Goal: Navigation & Orientation: Find specific page/section

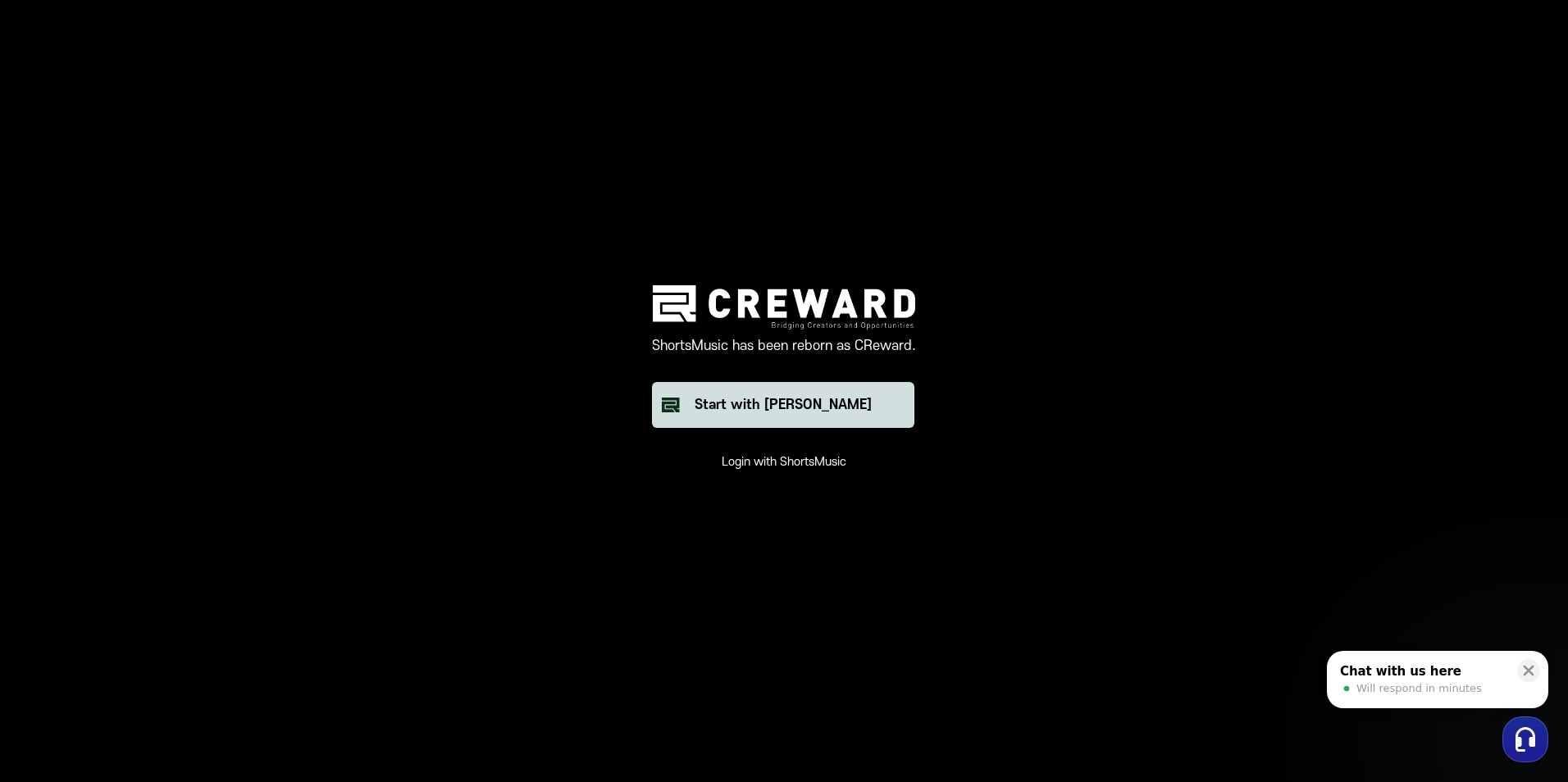
click at [798, 405] on div "Start with [PERSON_NAME]" at bounding box center [783, 405] width 177 height 20
click at [798, 404] on div "Start with [PERSON_NAME]" at bounding box center [783, 405] width 177 height 20
click at [836, 457] on div "ShortsMusic has been reborn as CReward. Start with Creward Login with ShortsMus…" at bounding box center [784, 377] width 492 height 184
drag, startPoint x: 836, startPoint y: 457, endPoint x: 786, endPoint y: 453, distance: 50.2
click at [786, 453] on div "ShortsMusic has been reborn as CReward. Start with Creward Login with ShortsMus…" at bounding box center [784, 377] width 492 height 184
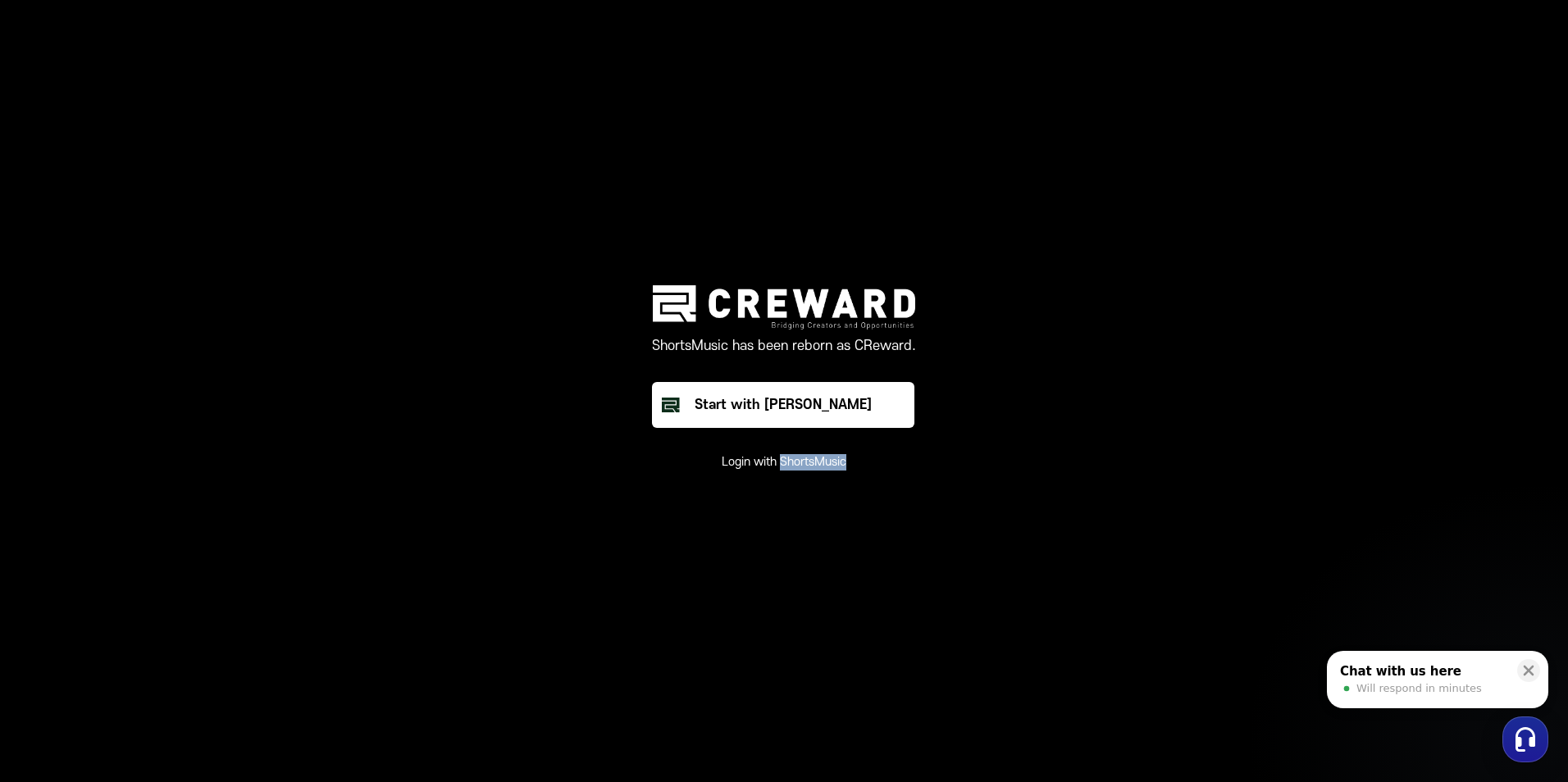
click at [786, 453] on div "ShortsMusic has been reborn as CReward. Start with Creward Login with ShortsMus…" at bounding box center [784, 377] width 492 height 184
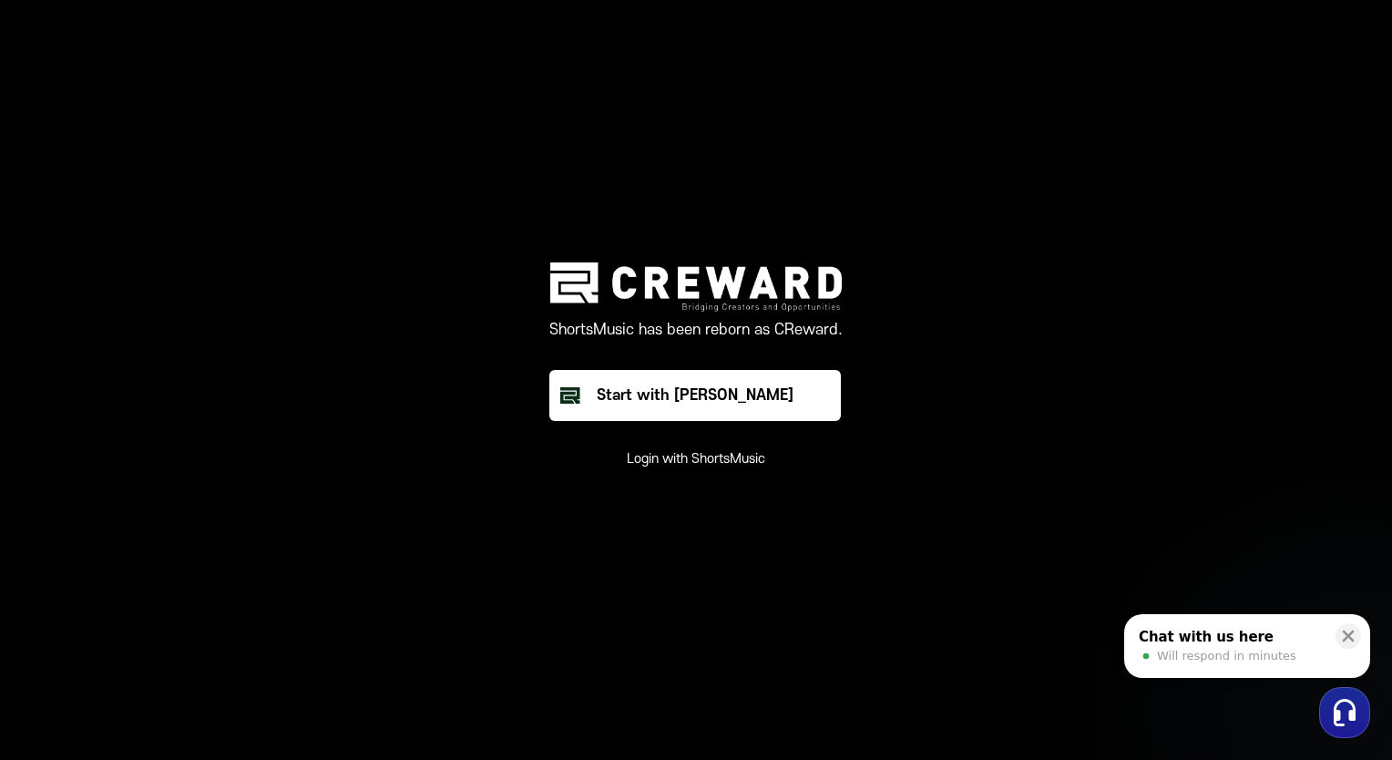
click at [755, 202] on main "ShortsMusic has been reborn as CReward. Start with Creward Login with ShortsMus…" at bounding box center [696, 380] width 1392 height 760
click at [762, 217] on main "ShortsMusic has been reborn as CReward. Start with Creward Login with ShortsMus…" at bounding box center [696, 380] width 1392 height 760
click at [763, 219] on main "ShortsMusic has been reborn as CReward. Start with Creward Login with ShortsMus…" at bounding box center [696, 380] width 1392 height 760
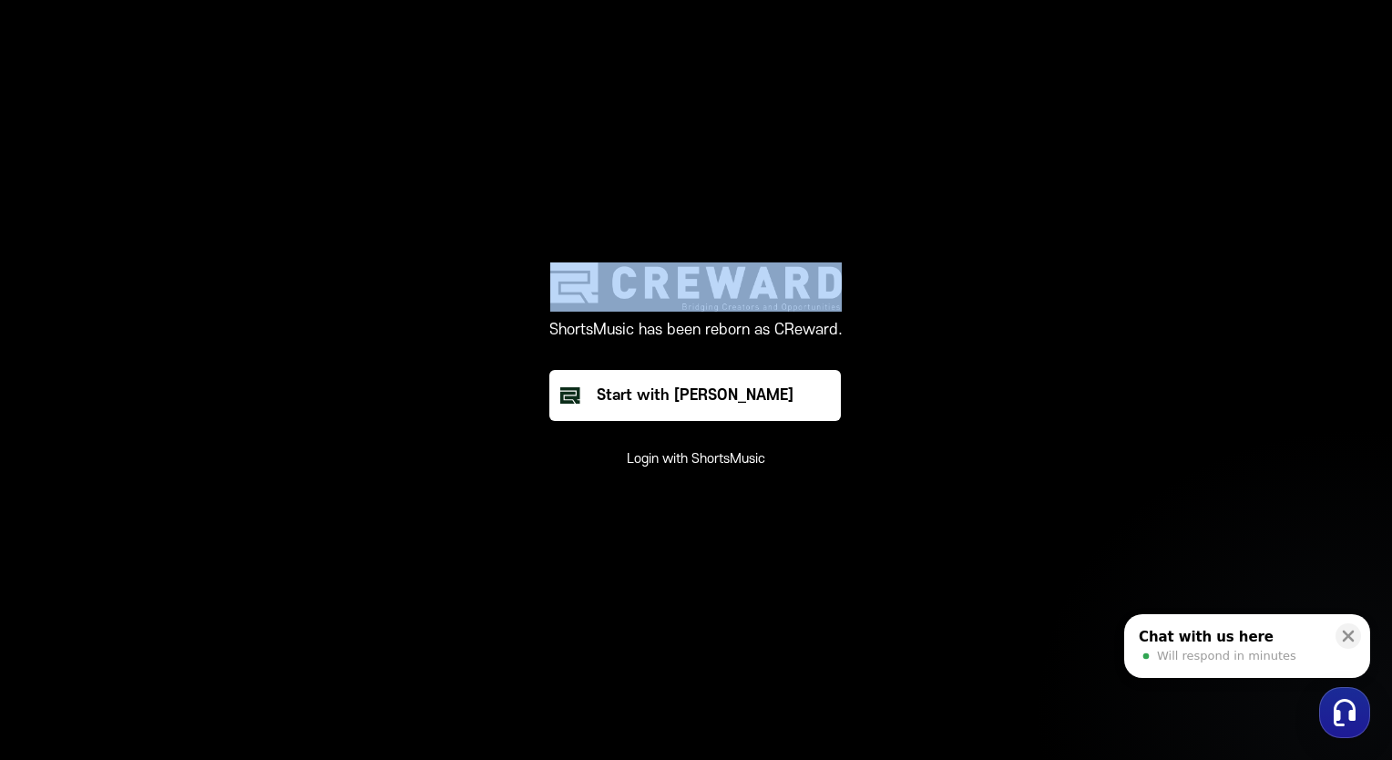
click at [763, 219] on main "ShortsMusic has been reborn as CReward. Start with Creward Login with ShortsMus…" at bounding box center [696, 380] width 1392 height 760
drag, startPoint x: 763, startPoint y: 219, endPoint x: 645, endPoint y: 335, distance: 165.6
click at [647, 303] on img at bounding box center [696, 286] width 292 height 48
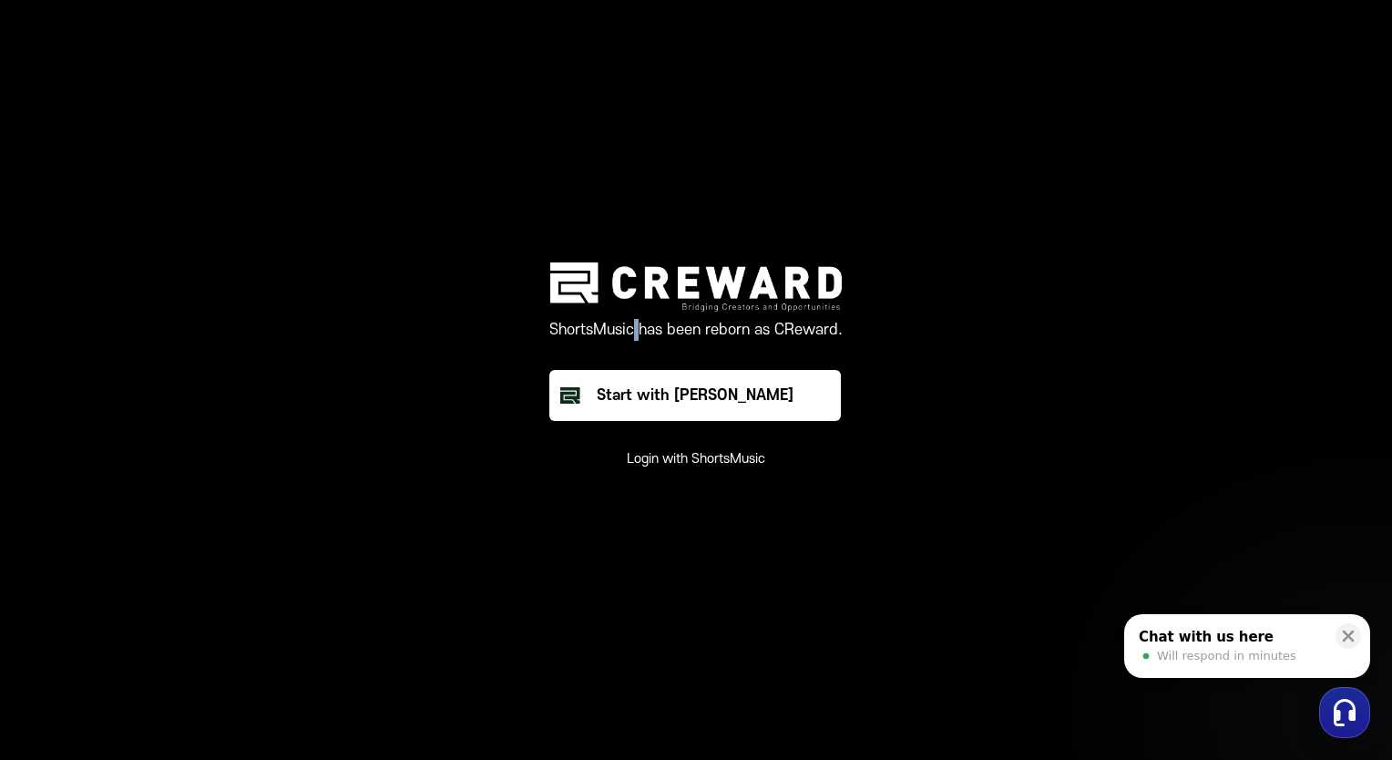
click at [634, 361] on div "ShortsMusic has been reborn as CReward." at bounding box center [696, 315] width 293 height 107
click at [634, 360] on div "ShortsMusic has been reborn as CReward." at bounding box center [696, 315] width 293 height 107
click at [633, 360] on div "ShortsMusic has been reborn as CReward." at bounding box center [696, 315] width 293 height 107
click at [632, 360] on div "ShortsMusic has been reborn as CReward." at bounding box center [696, 315] width 293 height 107
click at [632, 359] on div "ShortsMusic has been reborn as CReward." at bounding box center [696, 315] width 293 height 107
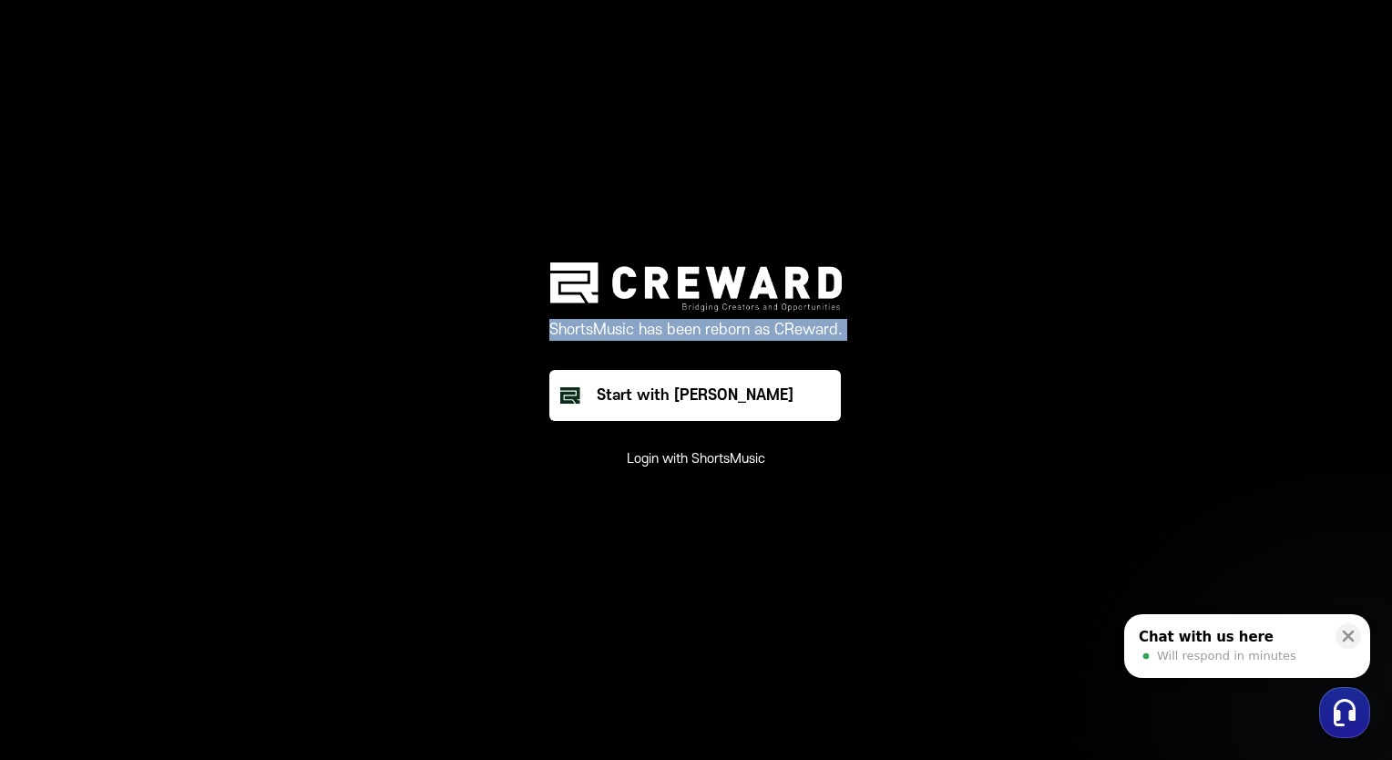
click at [632, 359] on div "ShortsMusic has been reborn as CReward." at bounding box center [696, 315] width 293 height 107
drag, startPoint x: 632, startPoint y: 359, endPoint x: 642, endPoint y: 330, distance: 30.8
click at [642, 330] on p "ShortsMusic has been reborn as CReward." at bounding box center [696, 330] width 293 height 22
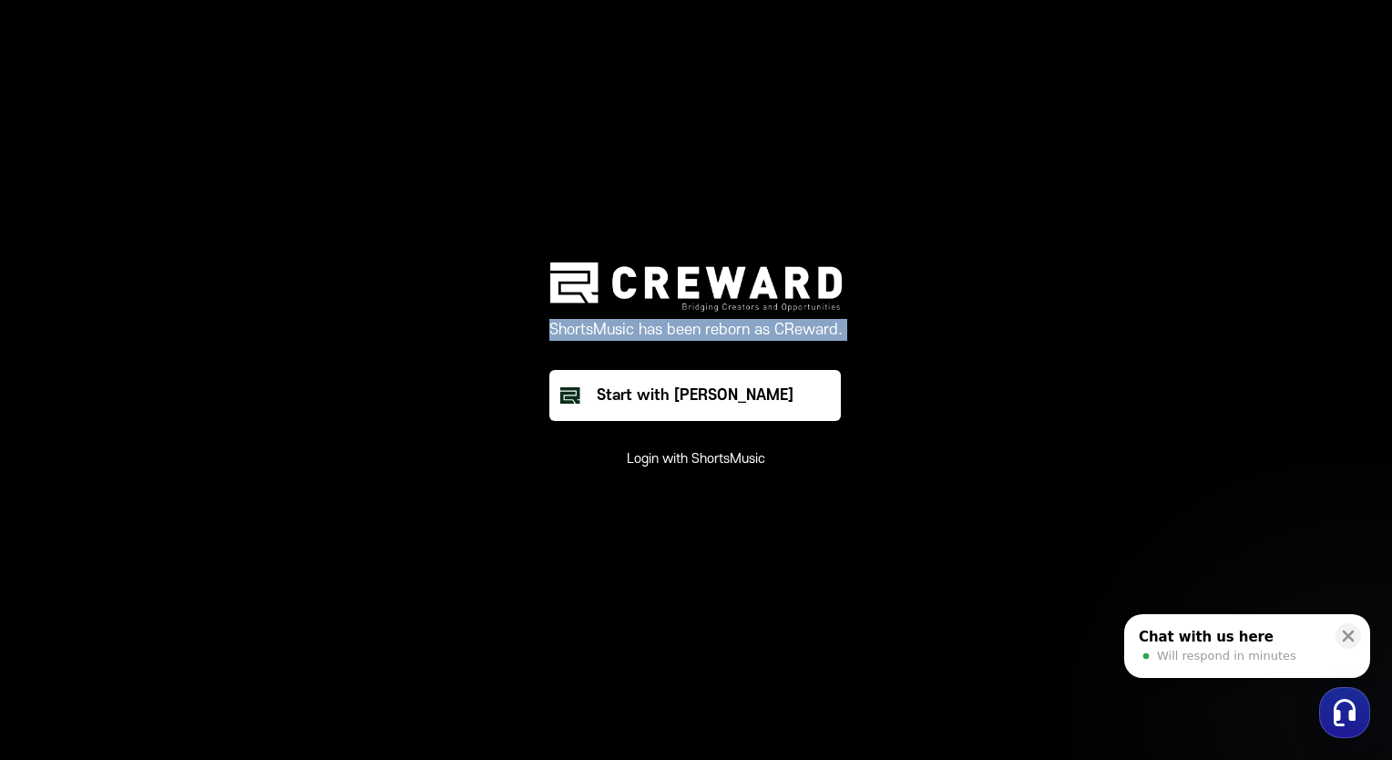
click at [698, 323] on p "ShortsMusic has been reborn as CReward." at bounding box center [696, 330] width 293 height 22
click at [701, 323] on p "ShortsMusic has been reborn as CReward." at bounding box center [696, 330] width 293 height 22
click at [689, 347] on div "ShortsMusic has been reborn as CReward." at bounding box center [696, 315] width 293 height 107
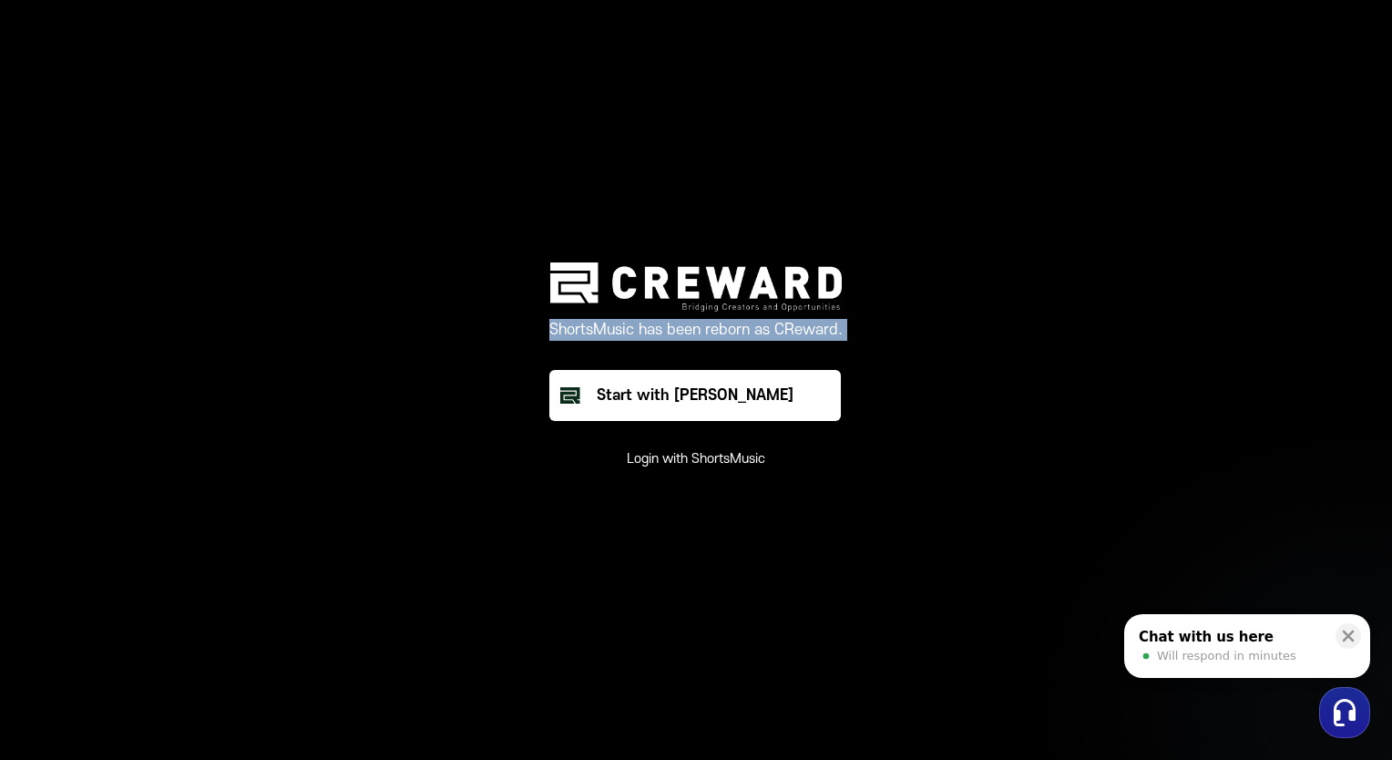
click at [689, 347] on div "ShortsMusic has been reborn as CReward." at bounding box center [696, 315] width 293 height 107
drag, startPoint x: 689, startPoint y: 347, endPoint x: 1016, endPoint y: 267, distance: 336.8
click at [1016, 267] on main "ShortsMusic has been reborn as CReward. Start with Creward Login with ShortsMus…" at bounding box center [696, 380] width 1392 height 760
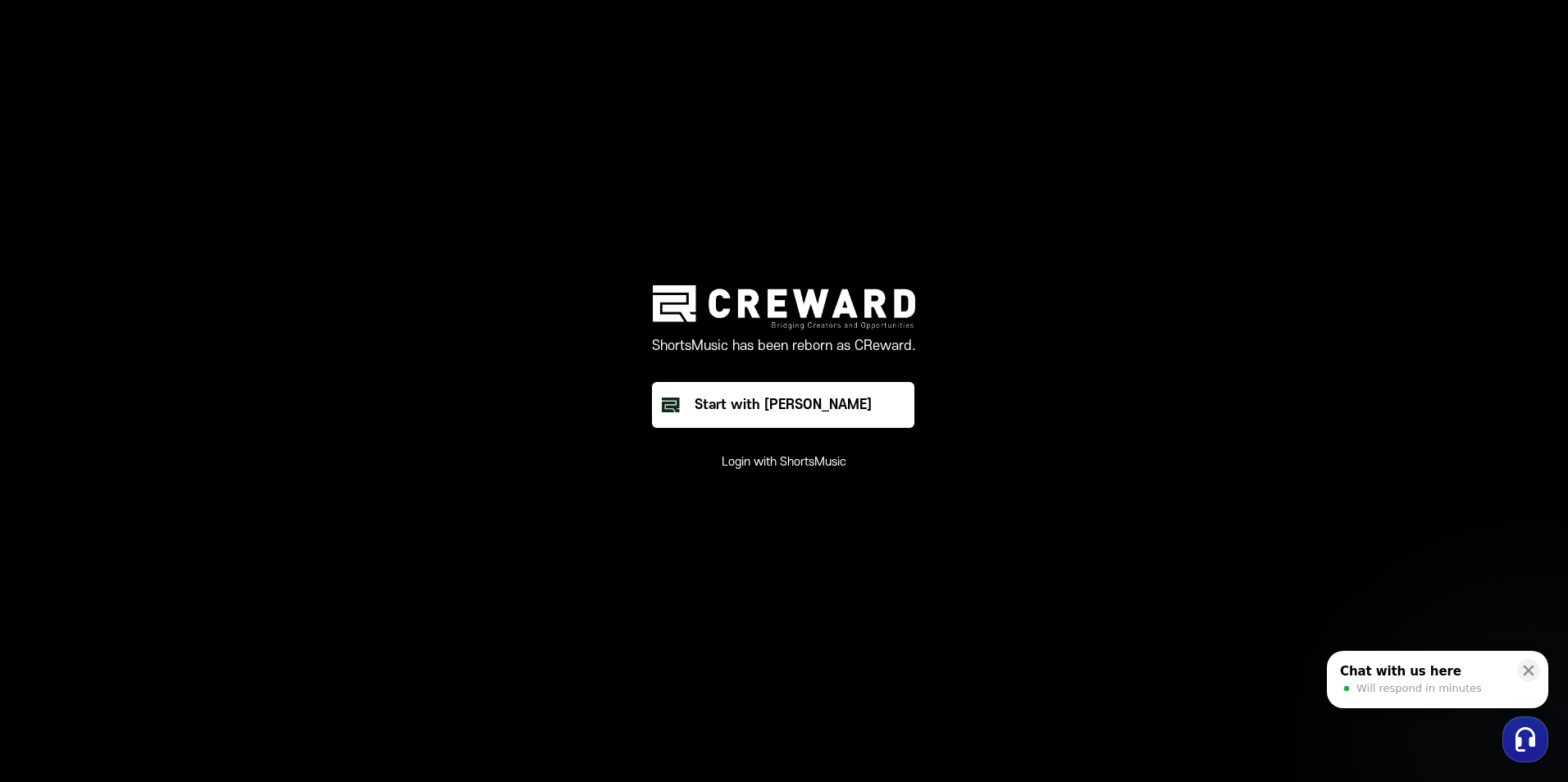
click at [758, 56] on main "ShortsMusic has been reborn as CReward. Start with Creward Login with ShortsMus…" at bounding box center [784, 391] width 1568 height 782
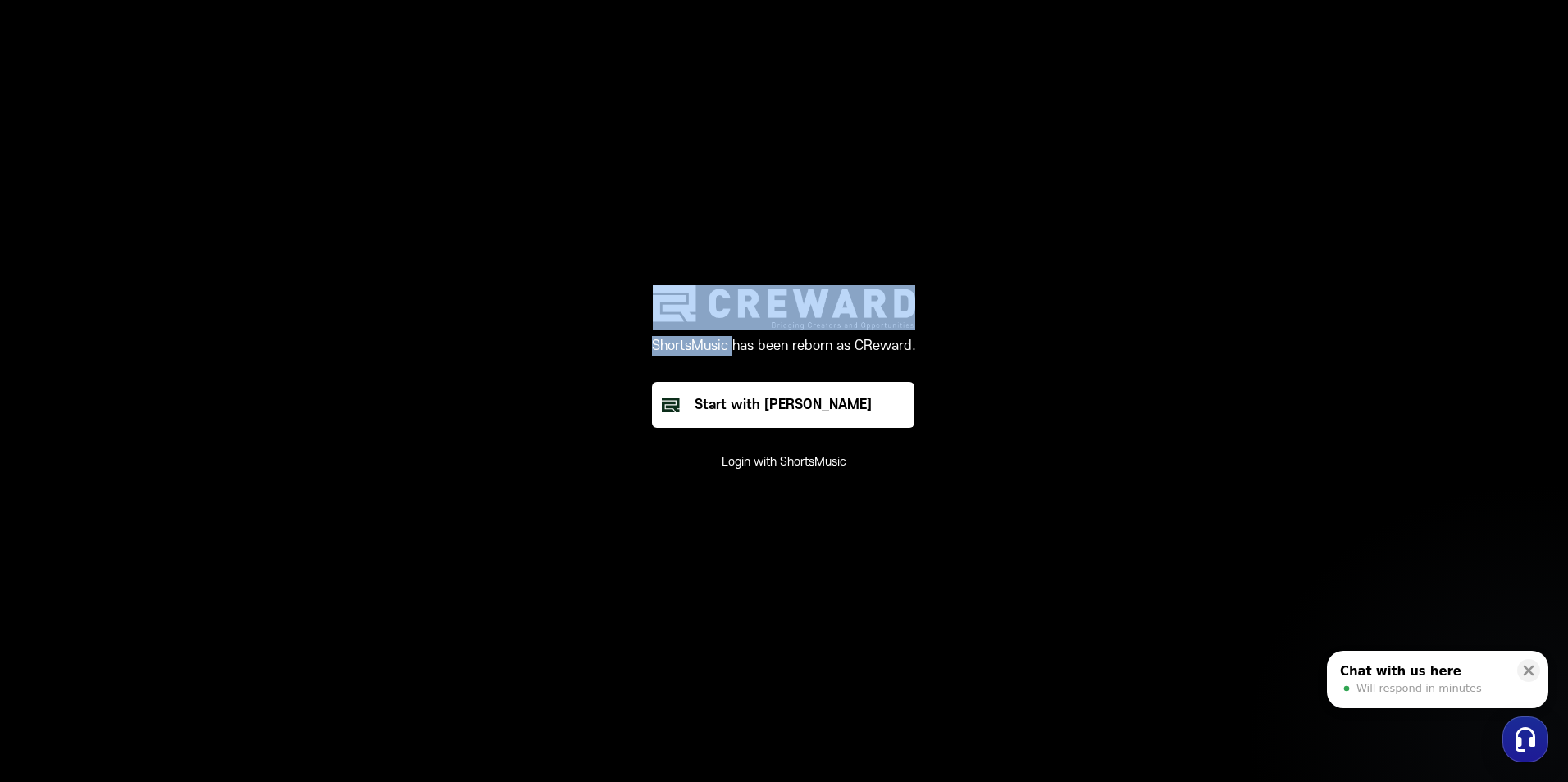
click at [758, 56] on main "ShortsMusic has been reborn as CReward. Start with Creward Login with ShortsMus…" at bounding box center [784, 391] width 1568 height 782
drag, startPoint x: 610, startPoint y: 378, endPoint x: 615, endPoint y: 397, distance: 19.6
click at [610, 381] on div "ShortsMusic has been reborn as CReward. Start with Creward Login with ShortsMus…" at bounding box center [784, 377] width 492 height 184
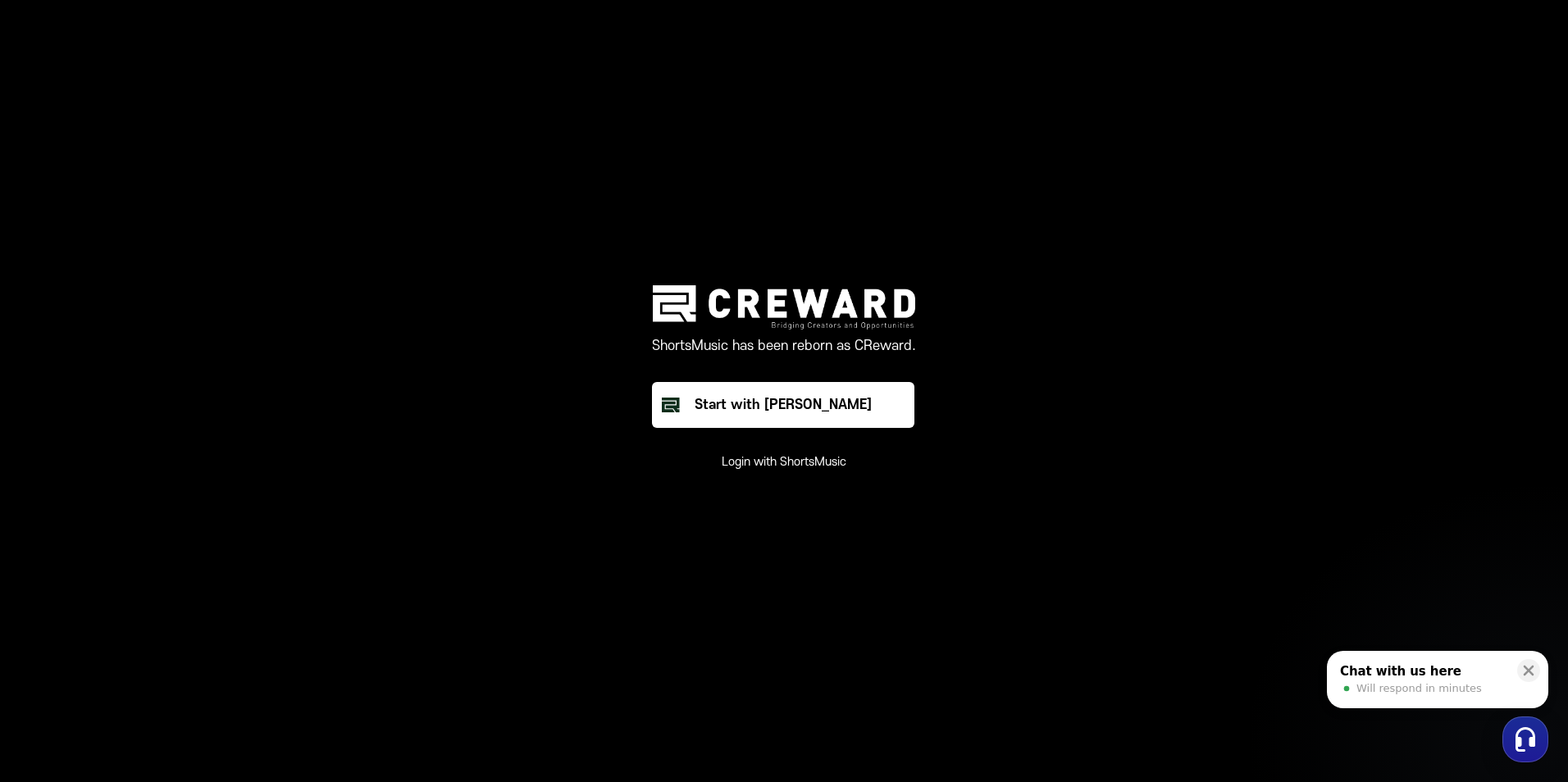
drag, startPoint x: 851, startPoint y: 744, endPoint x: 857, endPoint y: 722, distance: 22.8
click at [857, 683] on main "ShortsMusic has been reborn as CReward. Start with Creward Login with ShortsMus…" at bounding box center [784, 391] width 1568 height 782
